Goal: Information Seeking & Learning: Learn about a topic

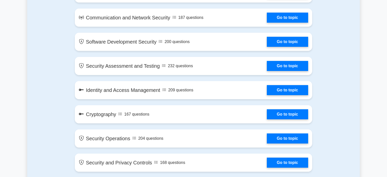
scroll to position [364, 0]
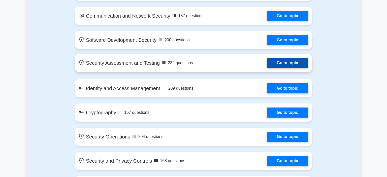
click at [267, 64] on link "Go to topic" at bounding box center [287, 63] width 41 height 10
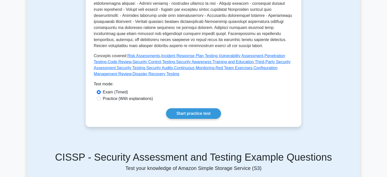
scroll to position [191, 0]
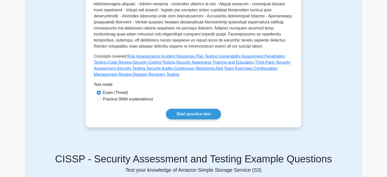
click at [110, 101] on label "Practice (With explanations)" at bounding box center [128, 99] width 50 height 6
click at [101, 101] on input "Practice (With explanations)" at bounding box center [99, 99] width 4 height 4
radio input "true"
click at [204, 118] on link "Start practice test" at bounding box center [193, 114] width 55 height 11
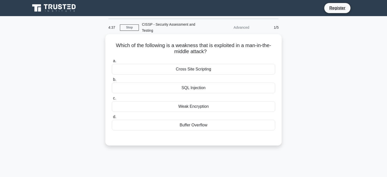
click at [172, 103] on div "Weak Encryption" at bounding box center [193, 106] width 163 height 11
click at [112, 100] on input "c. Weak Encryption" at bounding box center [112, 98] width 0 height 3
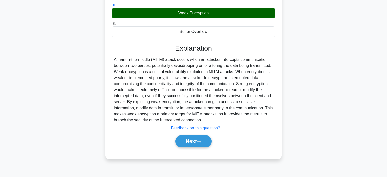
scroll to position [95, 0]
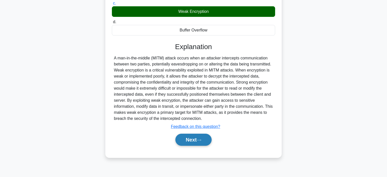
click at [189, 136] on button "Next" at bounding box center [193, 140] width 36 height 12
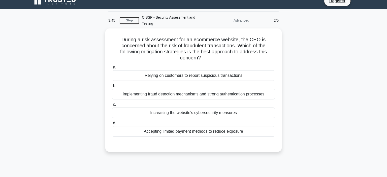
scroll to position [0, 0]
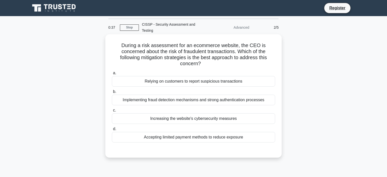
click at [221, 114] on div "Increasing the website's cybersecurity measures" at bounding box center [193, 118] width 163 height 11
click at [112, 112] on input "c. Increasing the website's cybersecurity measures" at bounding box center [112, 110] width 0 height 3
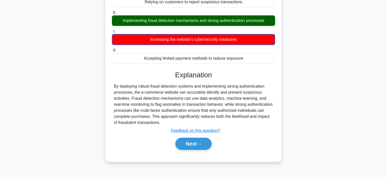
scroll to position [81, 0]
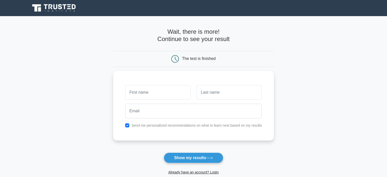
click at [67, 8] on icon at bounding box center [54, 8] width 48 height 10
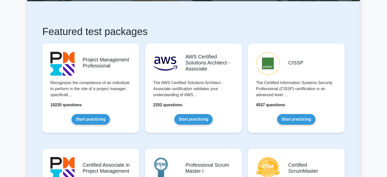
scroll to position [88, 0]
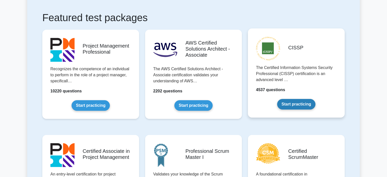
click at [308, 99] on link "Start practicing" at bounding box center [296, 104] width 38 height 11
